Goal: Task Accomplishment & Management: Manage account settings

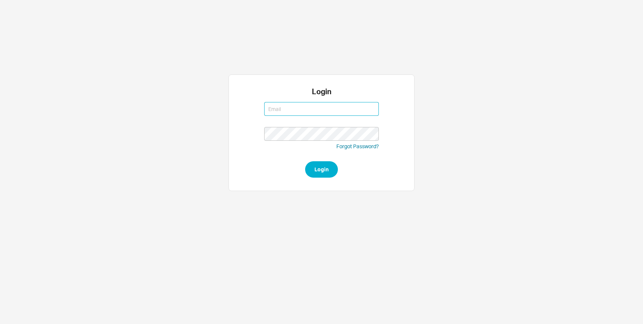
type input "[EMAIL_ADDRESS][DOMAIN_NAME]"
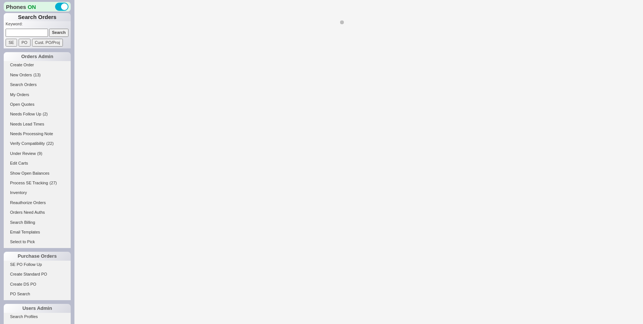
select select "LOW"
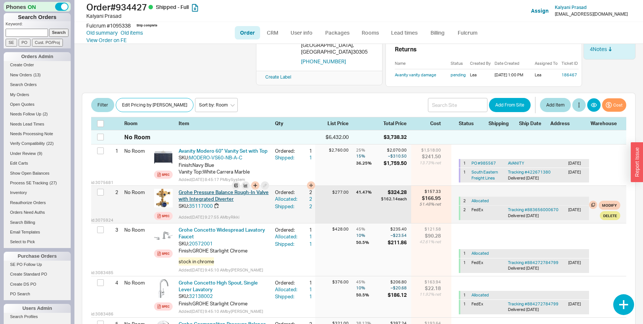
scroll to position [101, 0]
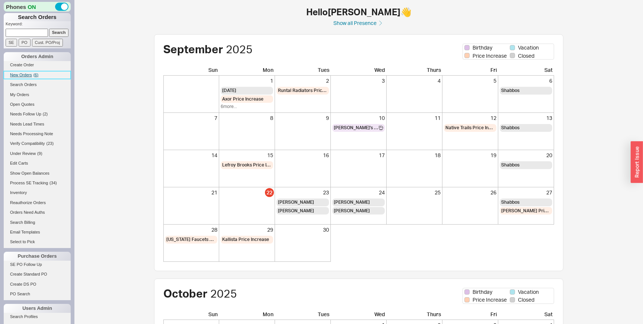
click at [44, 74] on link "New Orders ( 6 )" at bounding box center [37, 75] width 67 height 8
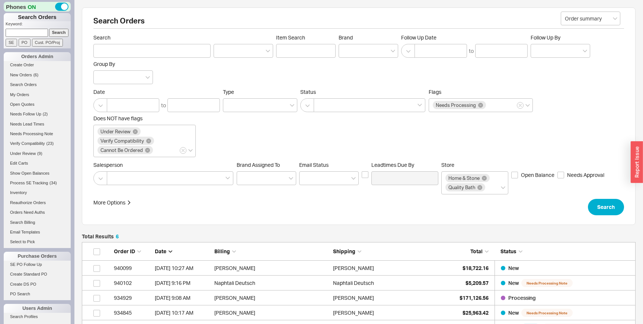
scroll to position [123, 554]
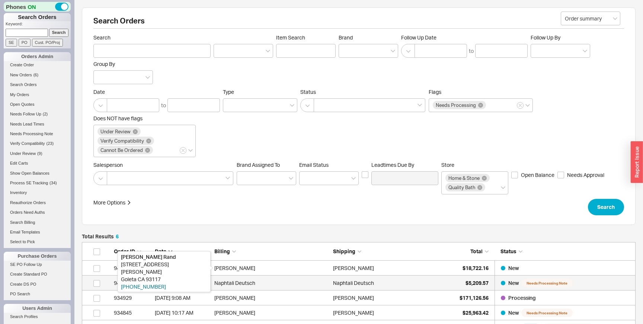
click at [318, 275] on div "Naphtali Deutsch" at bounding box center [271, 282] width 115 height 15
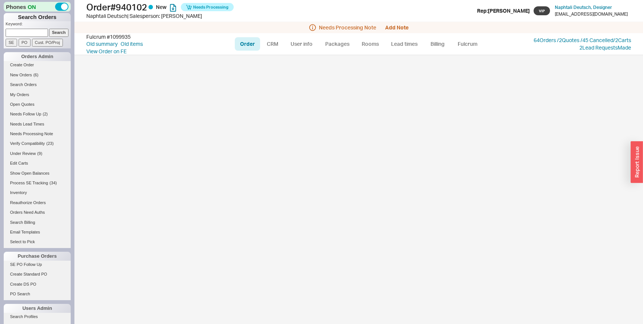
select select "LOW"
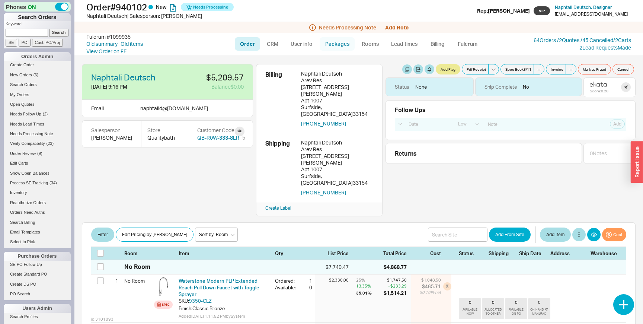
click at [342, 48] on link "Packages" at bounding box center [337, 43] width 35 height 13
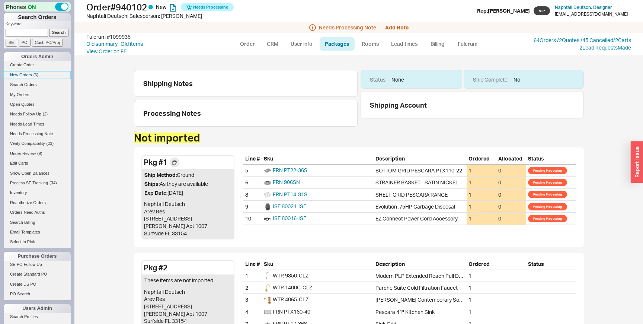
click at [29, 74] on span "New Orders" at bounding box center [21, 75] width 22 height 4
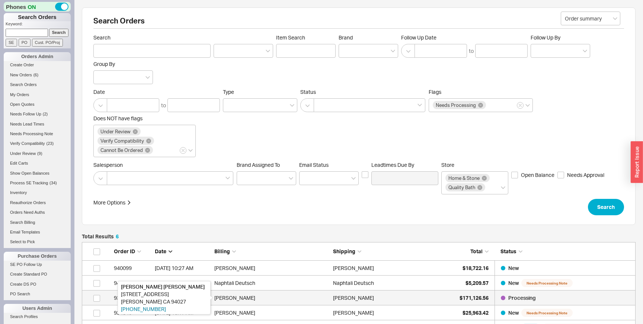
scroll to position [127, 0]
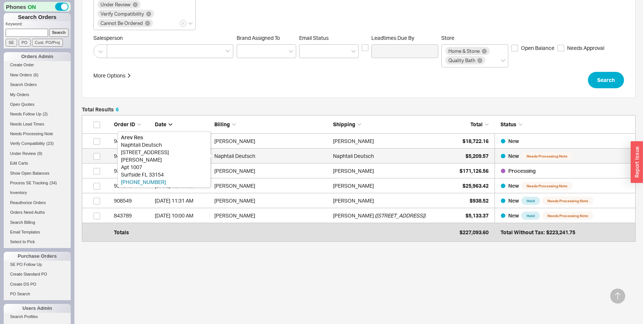
click at [276, 161] on div "Naphtali Deutsch" at bounding box center [271, 155] width 115 height 15
select select "LOW"
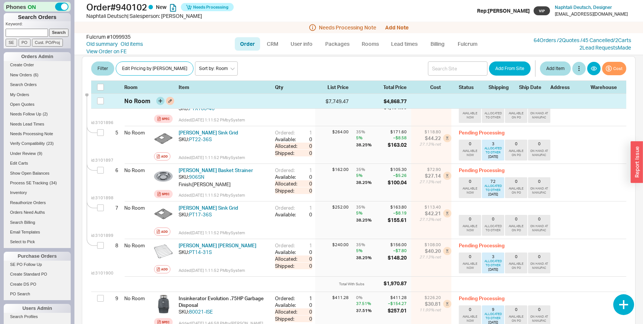
scroll to position [425, 0]
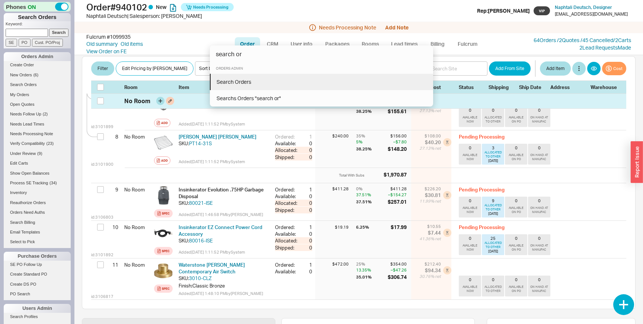
type input "search or"
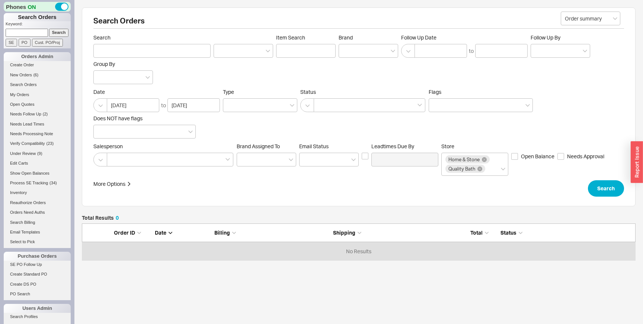
scroll to position [37, 554]
click at [330, 103] on div at bounding box center [370, 105] width 112 height 14
click at [323, 103] on input at bounding box center [320, 105] width 5 height 9
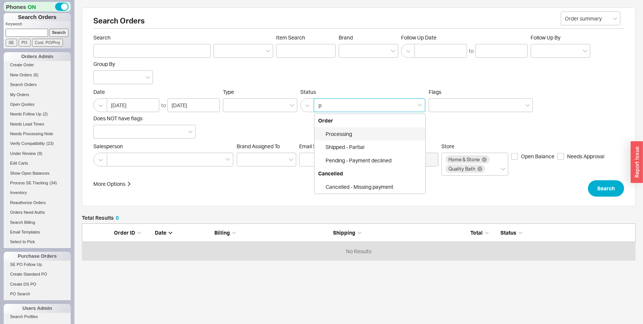
type input "pr"
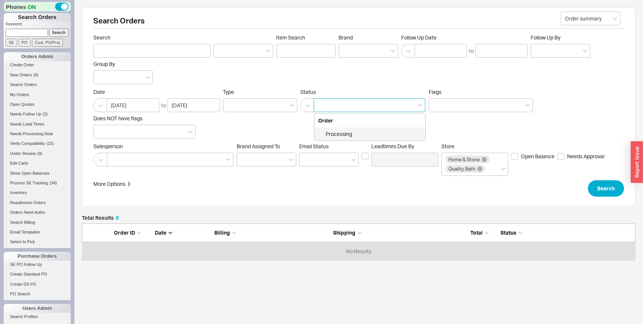
click button "Search" at bounding box center [606, 188] width 36 height 16
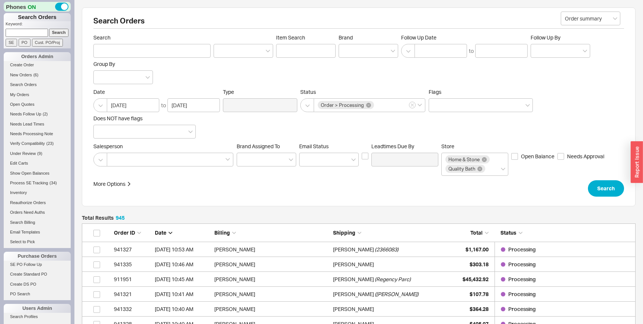
scroll to position [14094, 554]
click at [330, 277] on link "911951 9/22/25 10:45 AM Adam Duncan Adam Duncan ( Regency Parc ) $45,432.92 Pro…" at bounding box center [359, 279] width 554 height 15
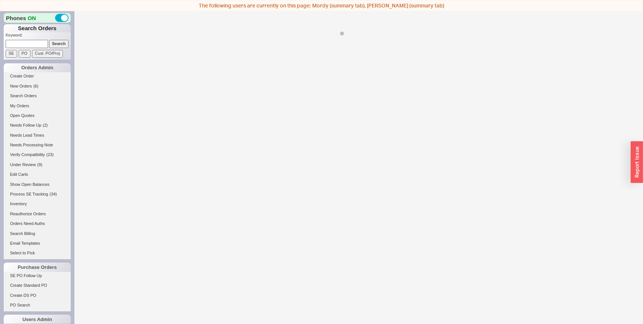
select select "LOW"
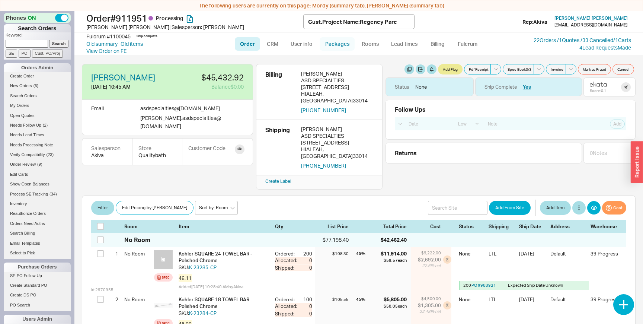
click at [343, 42] on link "Packages" at bounding box center [337, 43] width 35 height 13
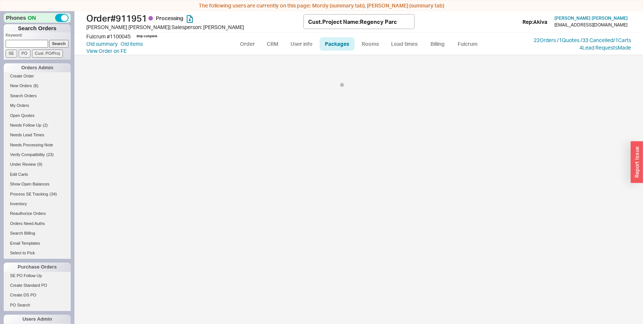
select select "9"
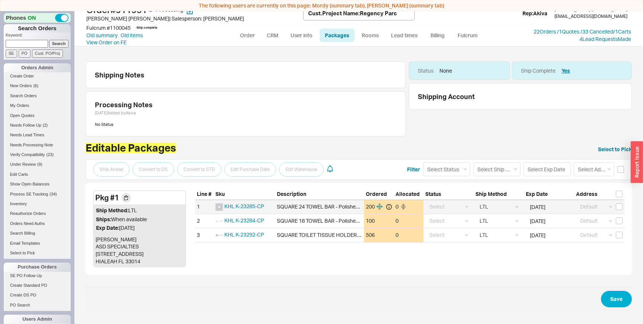
scroll to position [11, 0]
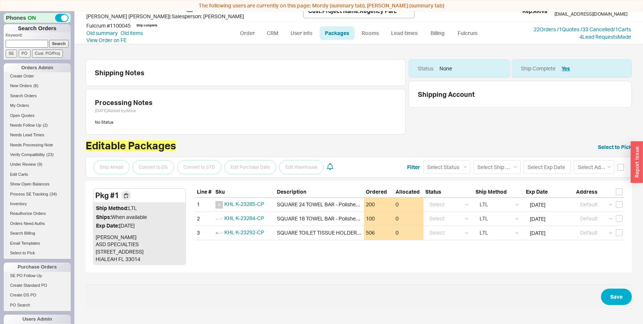
select select "LOW"
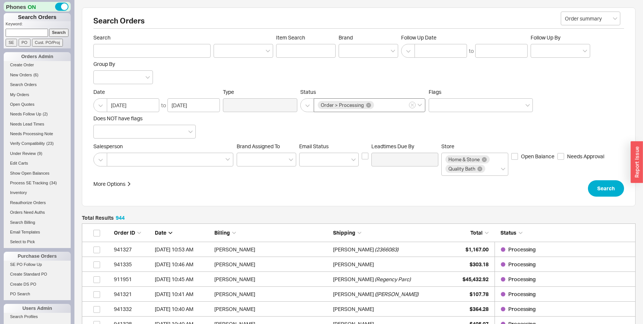
click at [382, 106] on div "Order > Processing" at bounding box center [370, 105] width 112 height 14
click at [380, 106] on input "Order > Processing" at bounding box center [377, 105] width 5 height 9
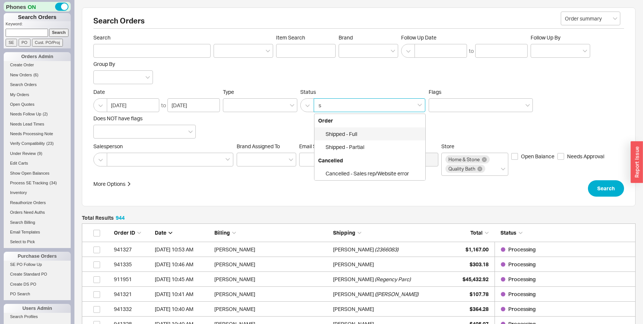
type input "sh"
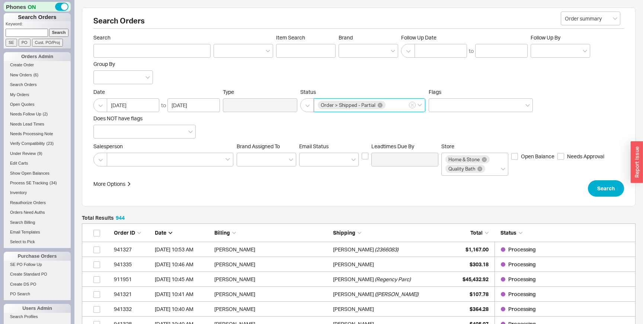
click button "Search" at bounding box center [606, 188] width 36 height 16
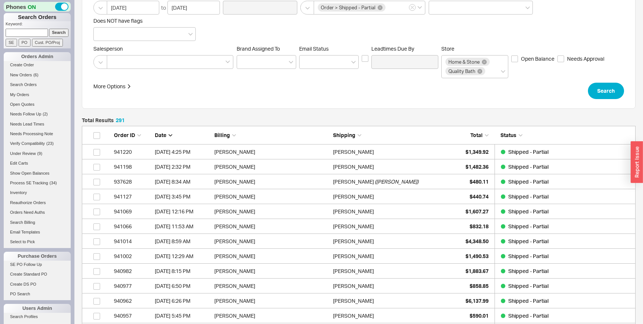
scroll to position [103, 0]
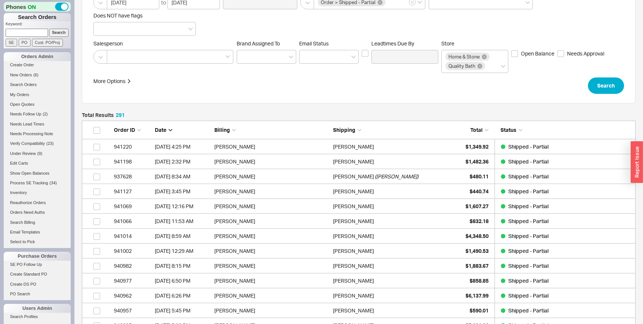
click at [472, 129] on span "Total" at bounding box center [476, 129] width 12 height 6
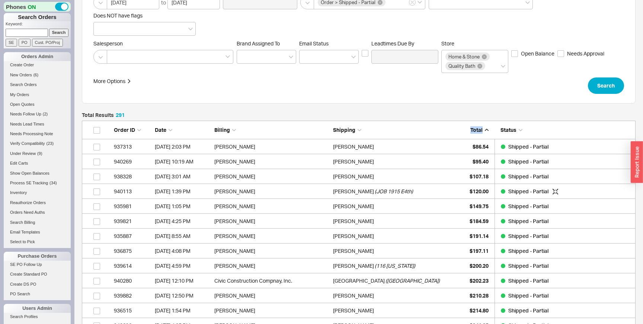
click at [472, 129] on span "Total" at bounding box center [476, 129] width 12 height 6
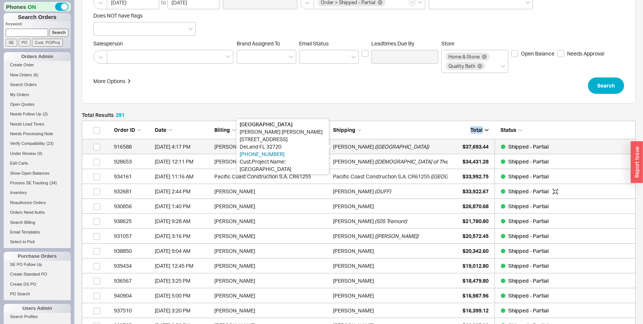
click at [365, 148] on div "Nathan Cooper" at bounding box center [353, 146] width 41 height 15
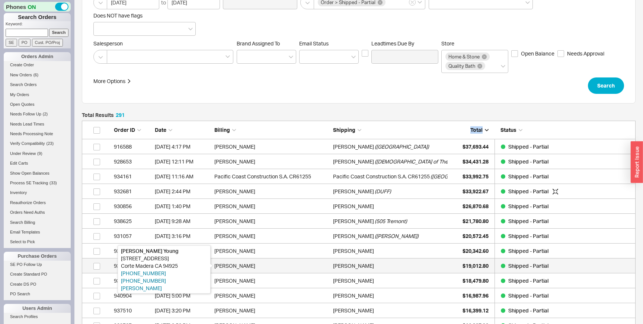
click at [303, 263] on div "Sean Young" at bounding box center [271, 265] width 115 height 15
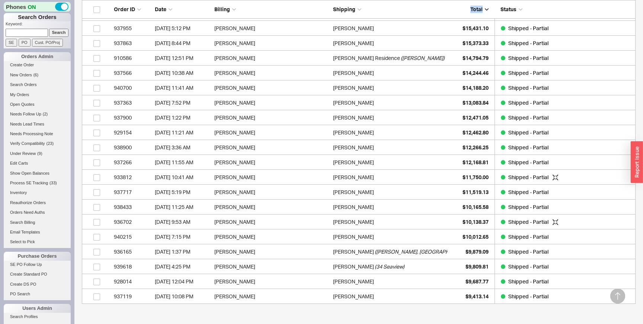
scroll to position [555, 0]
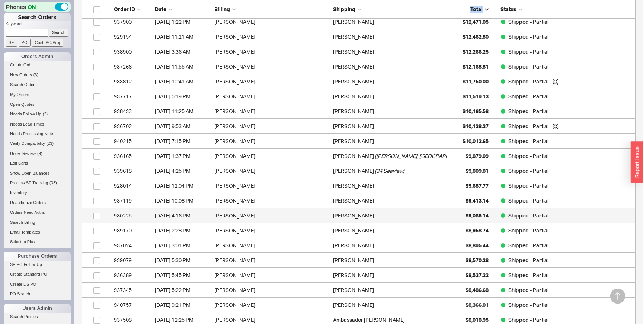
click at [333, 222] on div "[PERSON_NAME]" at bounding box center [353, 215] width 41 height 15
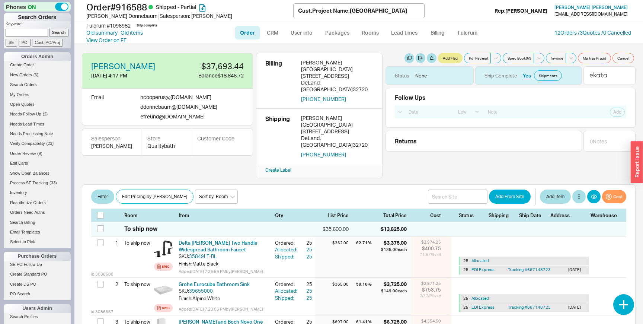
select select "LOW"
click at [347, 33] on link "Packages" at bounding box center [337, 32] width 35 height 13
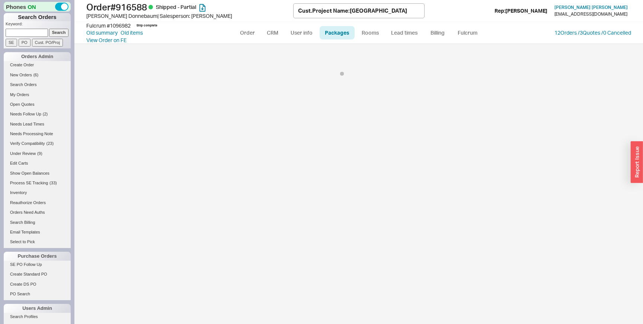
select select "Call Before Ship"
select select "9"
select select "Call Before Ship"
select select "9"
select select "Call Before Ship"
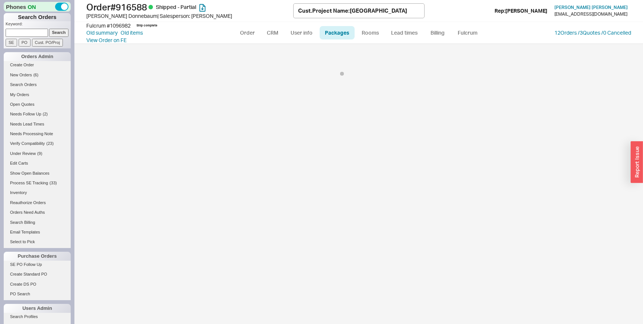
select select "9"
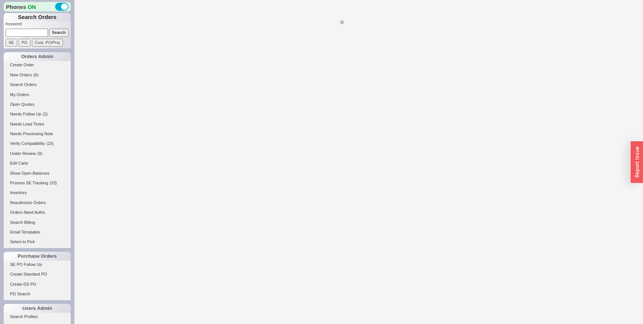
select select "LOW"
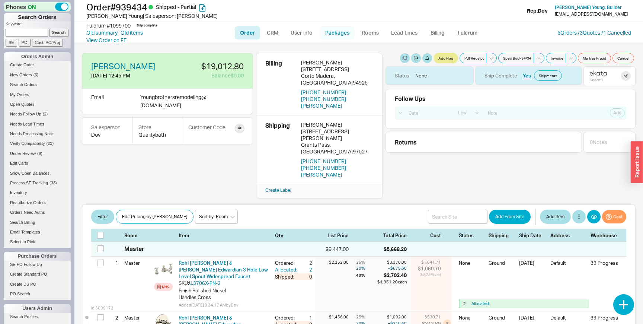
click at [342, 32] on link "Packages" at bounding box center [337, 32] width 35 height 13
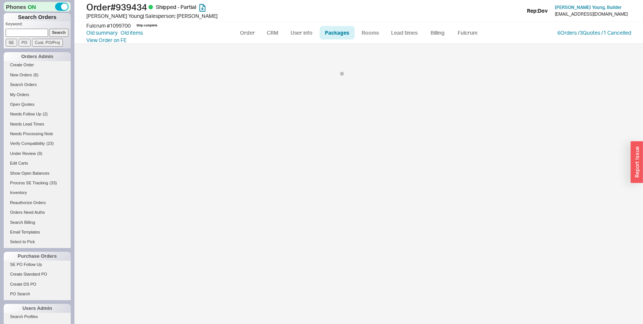
select select "1"
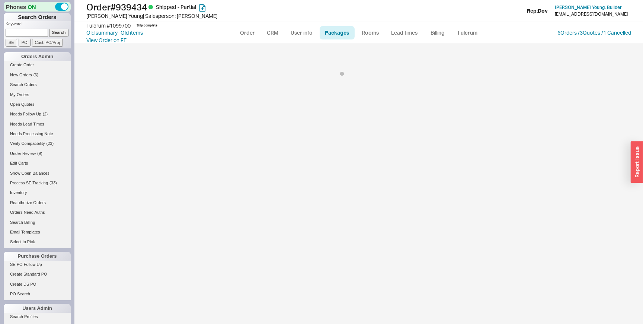
select select "1"
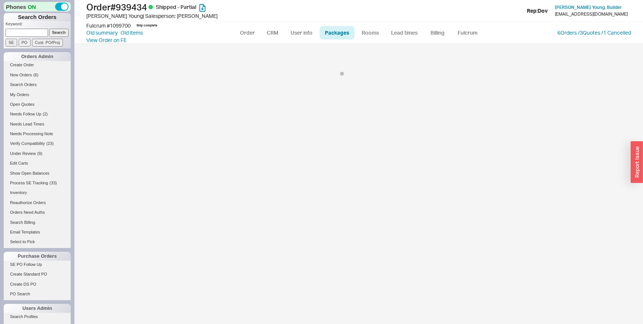
select select "1"
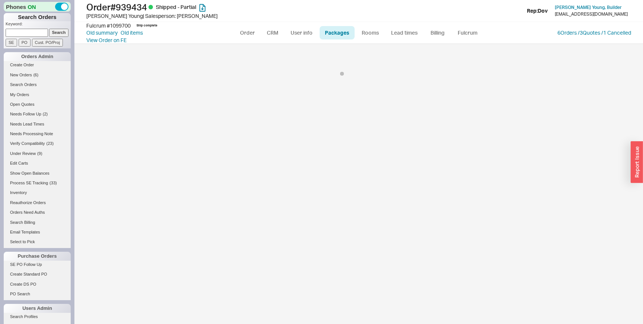
select select "1"
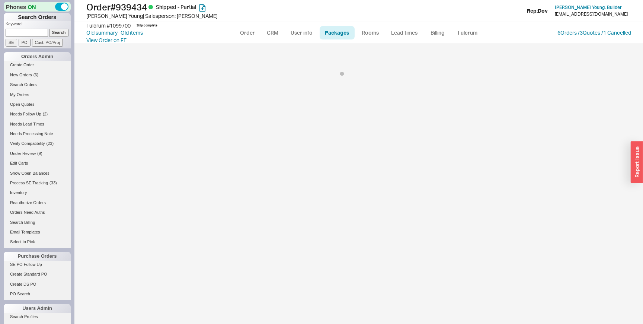
select select "1"
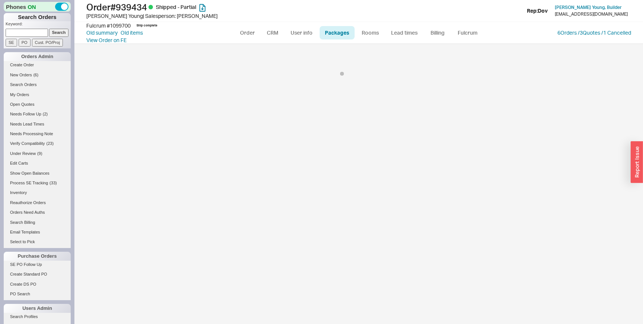
select select "1"
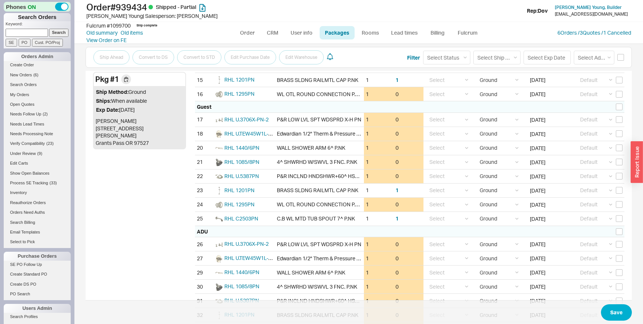
scroll to position [561, 0]
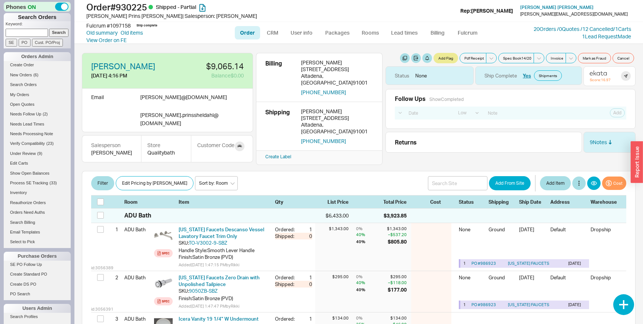
select select "LOW"
click at [344, 38] on link "Packages" at bounding box center [337, 32] width 35 height 13
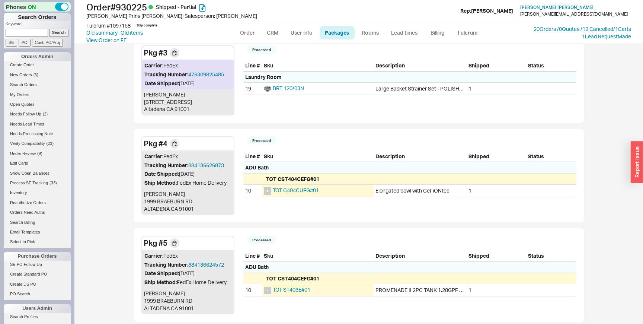
scroll to position [1129, 0]
